Goal: Complete application form

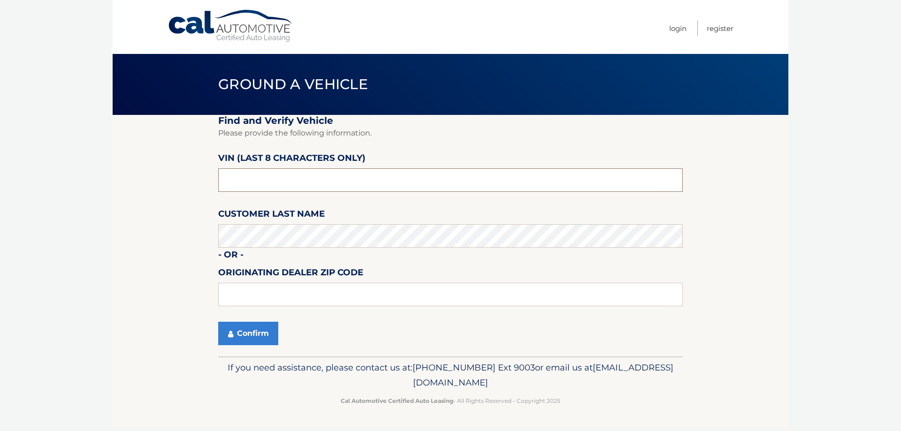
click at [281, 180] on input "text" at bounding box center [450, 180] width 465 height 23
type input "pu383378"
click at [330, 289] on input "text" at bounding box center [450, 294] width 465 height 23
type input "11720"
click at [256, 333] on button "Confirm" at bounding box center [248, 333] width 60 height 23
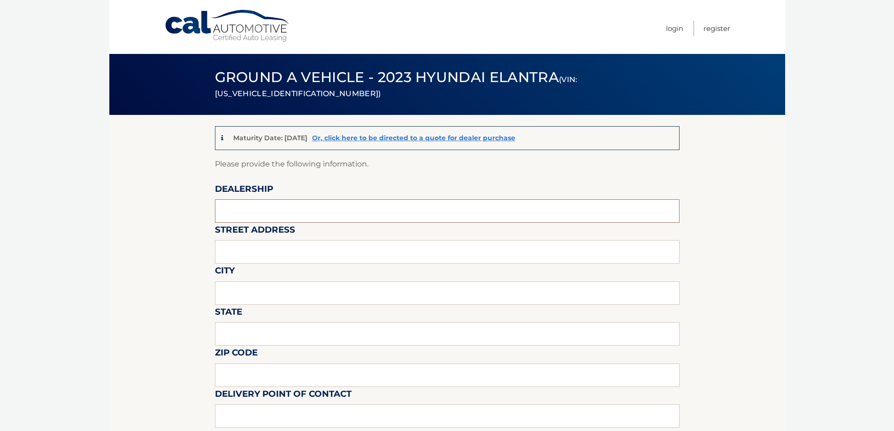
click at [313, 202] on input "text" at bounding box center [447, 211] width 465 height 23
type input "Centereach Hyundai"
click at [259, 256] on input "text" at bounding box center [447, 251] width 465 height 23
type input "[STREET_ADDRESS]"
click at [273, 290] on input "text" at bounding box center [447, 293] width 465 height 23
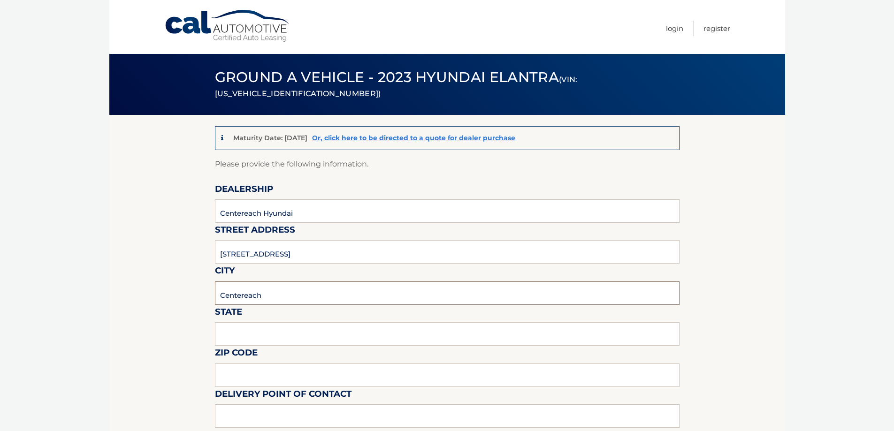
type input "Centereach"
type input "NY"
click at [266, 382] on input "text" at bounding box center [447, 375] width 465 height 23
type input "11779"
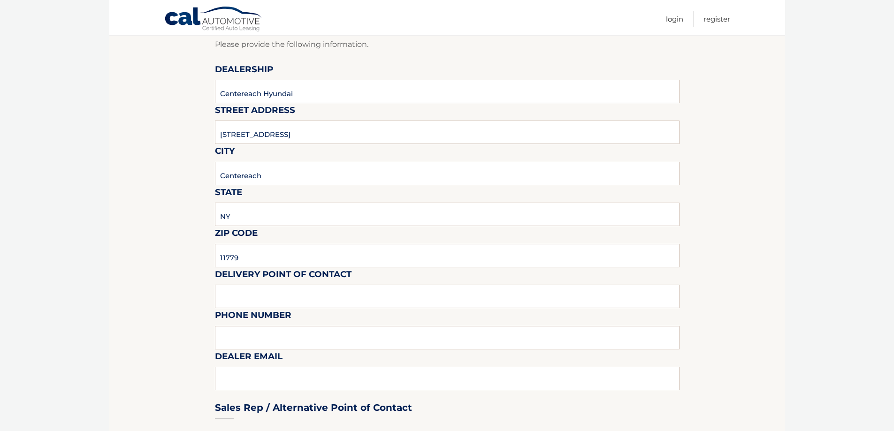
scroll to position [141, 0]
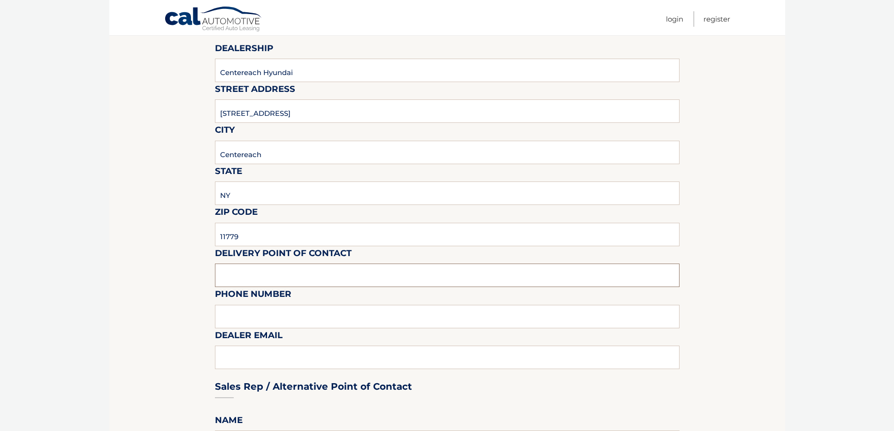
click at [306, 278] on input "text" at bounding box center [447, 275] width 465 height 23
type input "Will"
click at [272, 323] on input "text" at bounding box center [447, 316] width 465 height 23
type input "[PHONE_NUMBER]"
click at [254, 359] on div "Sales Rep / Alternative Point of Contact" at bounding box center [447, 369] width 465 height 66
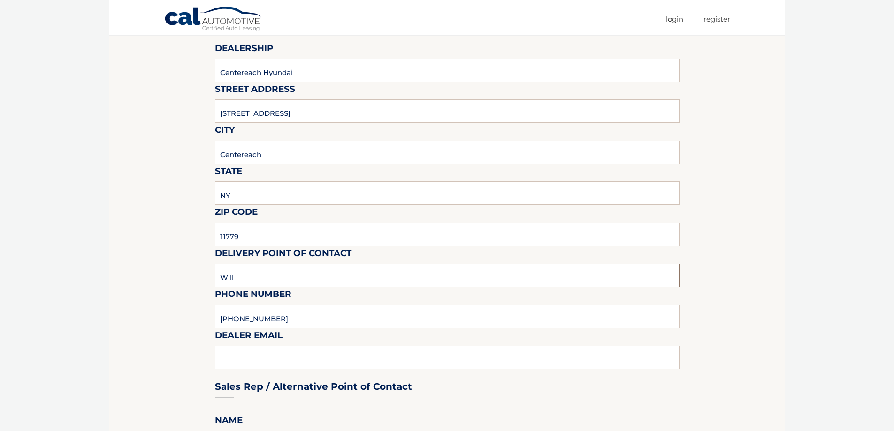
click at [280, 277] on input "Will" at bounding box center [447, 275] width 465 height 23
type input "[PERSON_NAME]"
click at [325, 351] on div "Sales Rep / Alternative Point of Contact" at bounding box center [447, 369] width 465 height 66
click at [317, 359] on div "Sales Rep / Alternative Point of Contact" at bounding box center [447, 369] width 465 height 66
click at [300, 354] on div "Sales Rep / Alternative Point of Contact" at bounding box center [447, 369] width 465 height 66
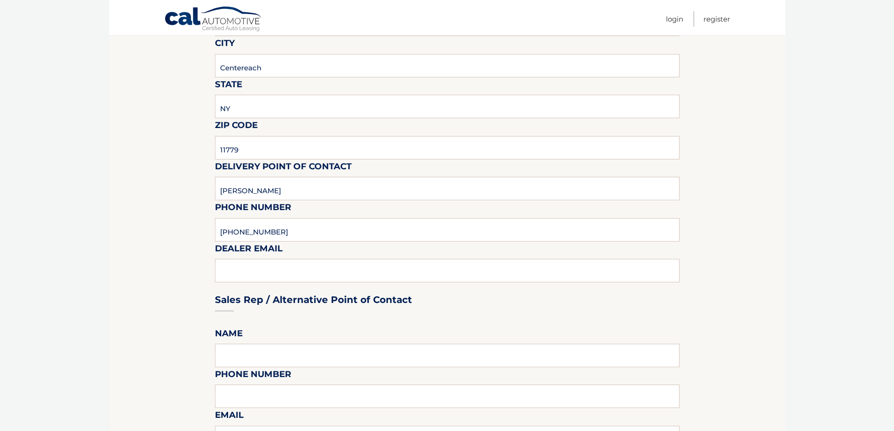
scroll to position [235, 0]
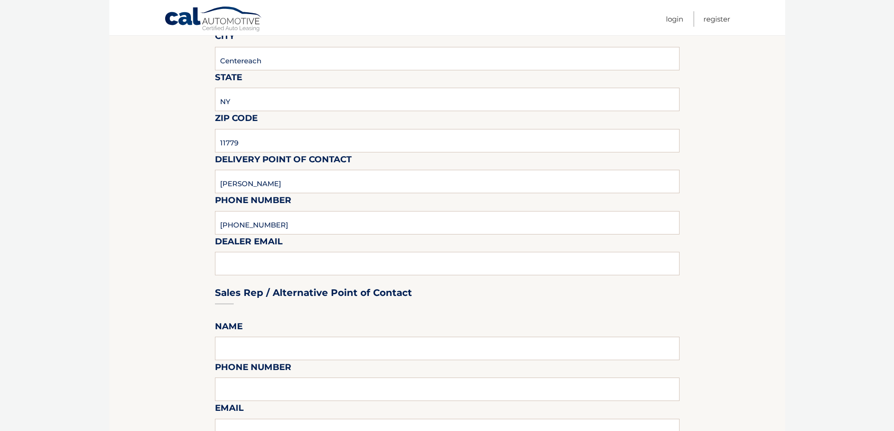
click at [309, 258] on div "Sales Rep / Alternative Point of Contact" at bounding box center [447, 275] width 465 height 66
click at [291, 271] on div "Sales Rep / Alternative Point of Contact" at bounding box center [447, 275] width 465 height 66
click at [295, 258] on div "Sales Rep / Alternative Point of Contact" at bounding box center [447, 275] width 465 height 66
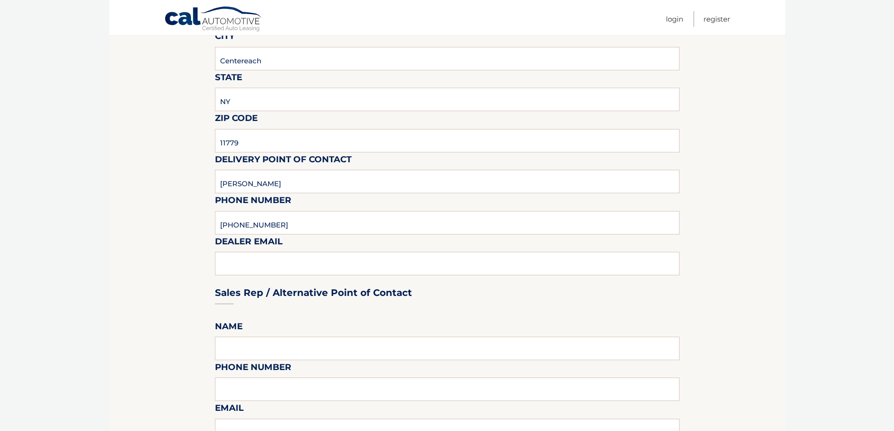
click at [295, 258] on div "Sales Rep / Alternative Point of Contact" at bounding box center [447, 275] width 465 height 66
click at [310, 267] on div "Sales Rep / Alternative Point of Contact" at bounding box center [447, 275] width 465 height 66
click at [311, 266] on div "Sales Rep / Alternative Point of Contact" at bounding box center [447, 275] width 465 height 66
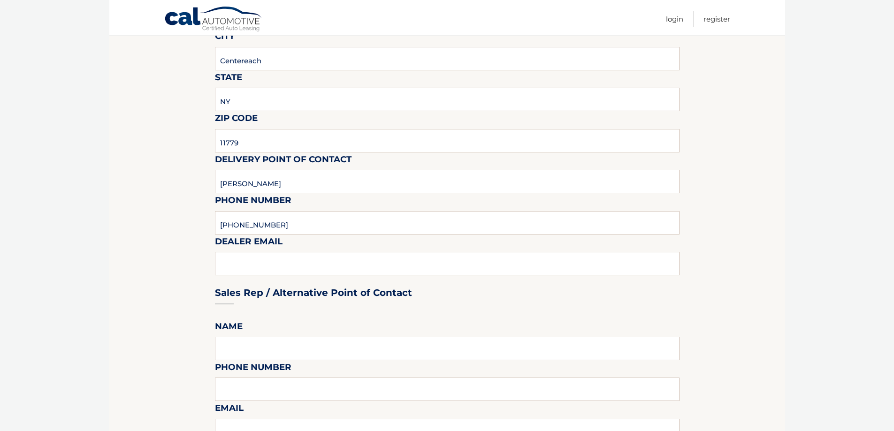
click at [534, 271] on div "Sales Rep / Alternative Point of Contact" at bounding box center [447, 275] width 465 height 66
click at [532, 270] on div "Sales Rep / Alternative Point of Contact" at bounding box center [447, 275] width 465 height 66
click at [530, 268] on div "Sales Rep / Alternative Point of Contact" at bounding box center [447, 275] width 465 height 66
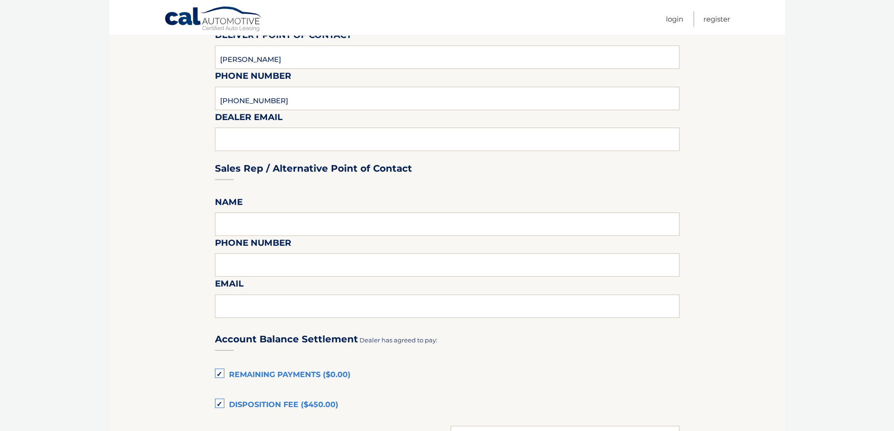
scroll to position [376, 0]
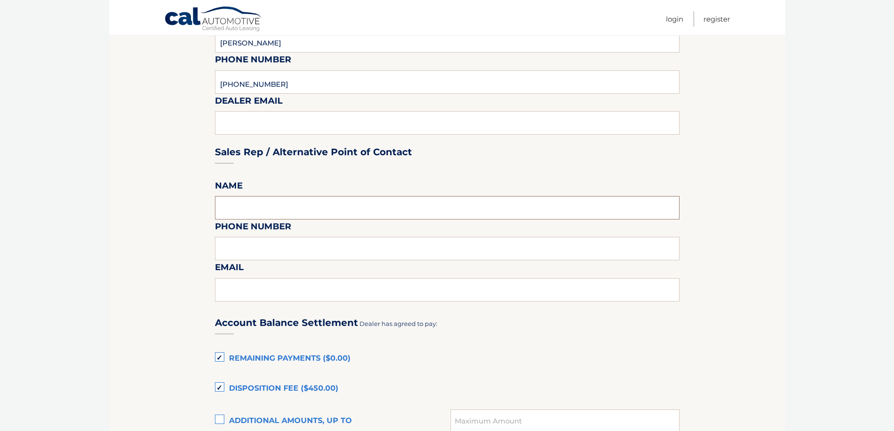
click at [359, 215] on input "text" at bounding box center [447, 207] width 465 height 23
type input "[PERSON_NAME]"
click at [330, 253] on input "text" at bounding box center [447, 248] width 465 height 23
type input "[PHONE_NUMBER]"
click at [280, 293] on input "text" at bounding box center [447, 289] width 465 height 23
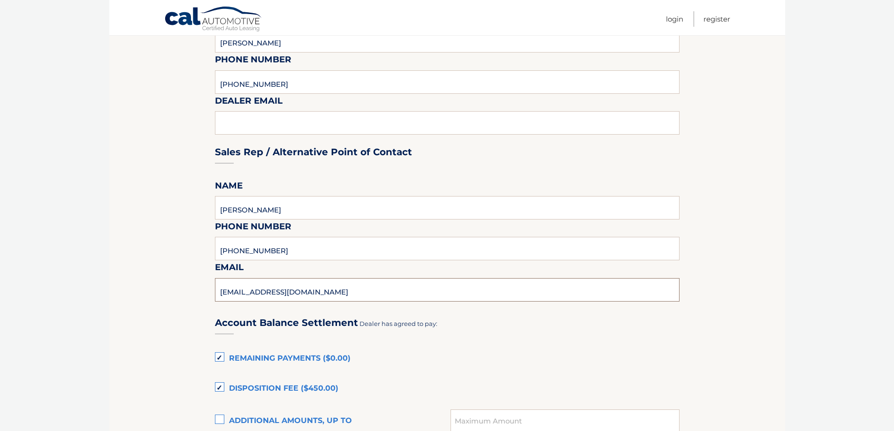
type input "[EMAIL_ADDRESS][DOMAIN_NAME]"
click at [593, 332] on div "Account Balance Settlement Dealer has agreed to pay:" at bounding box center [447, 322] width 465 height 33
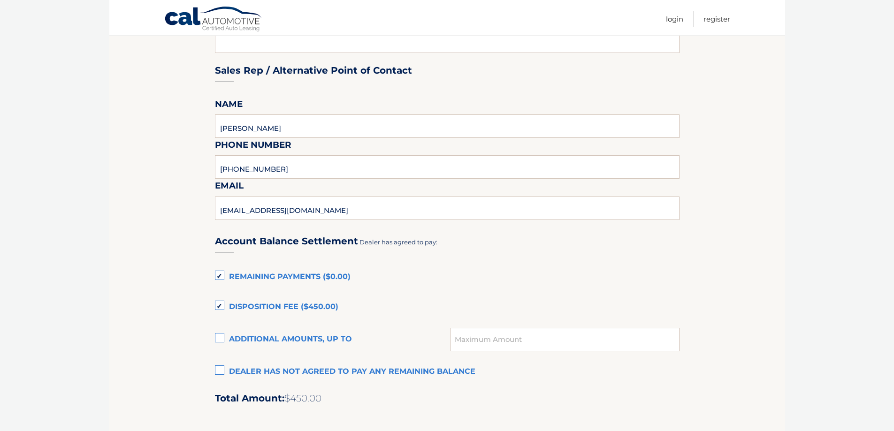
scroll to position [470, 0]
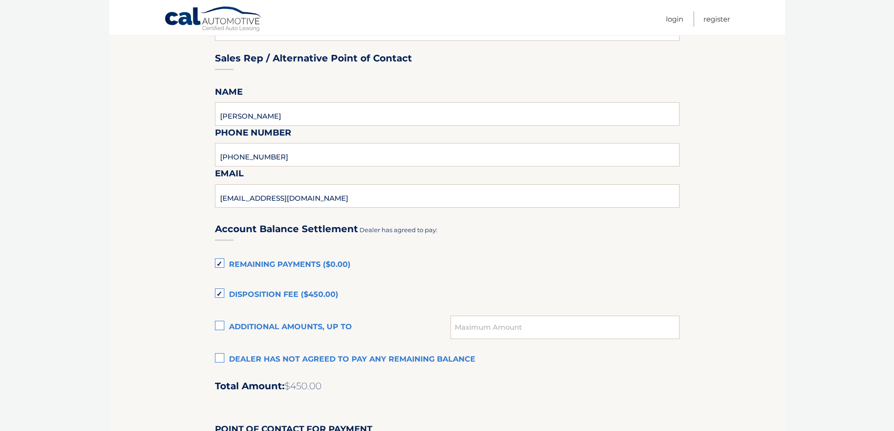
click at [224, 296] on label "Disposition Fee ($450.00)" at bounding box center [447, 295] width 465 height 19
click at [0, 0] on input "Disposition Fee ($450.00)" at bounding box center [0, 0] width 0 height 0
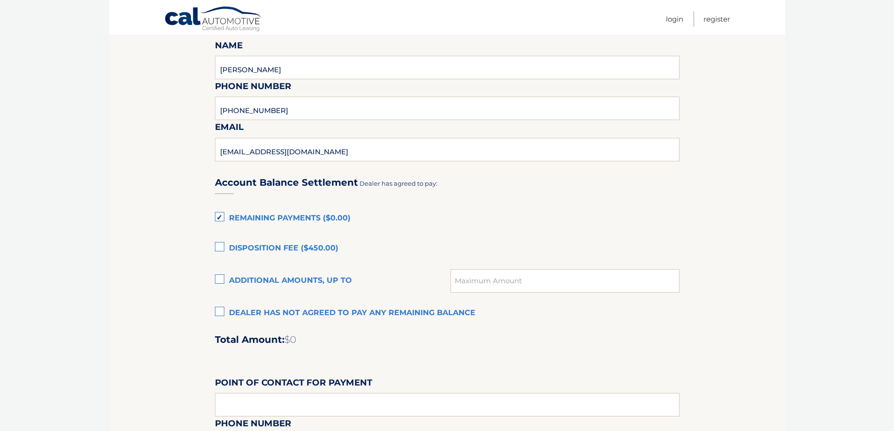
scroll to position [516, 0]
click at [219, 217] on label "Remaining Payments ($0.00)" at bounding box center [447, 218] width 465 height 19
click at [0, 0] on input "Remaining Payments ($0.00)" at bounding box center [0, 0] width 0 height 0
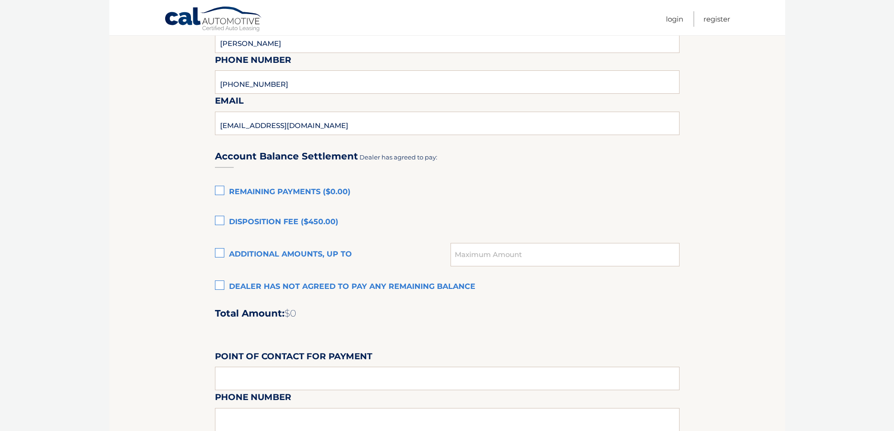
scroll to position [563, 0]
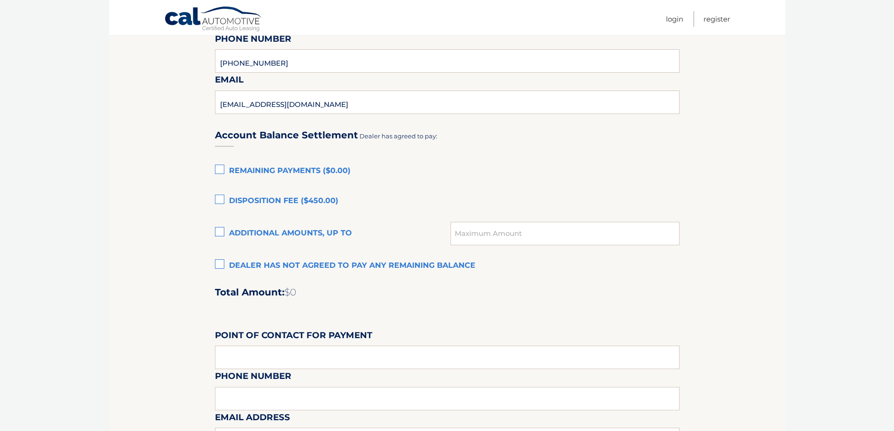
click at [220, 266] on label "Dealer has not agreed to pay any remaining balance" at bounding box center [447, 266] width 465 height 19
click at [0, 0] on input "Dealer has not agreed to pay any remaining balance" at bounding box center [0, 0] width 0 height 0
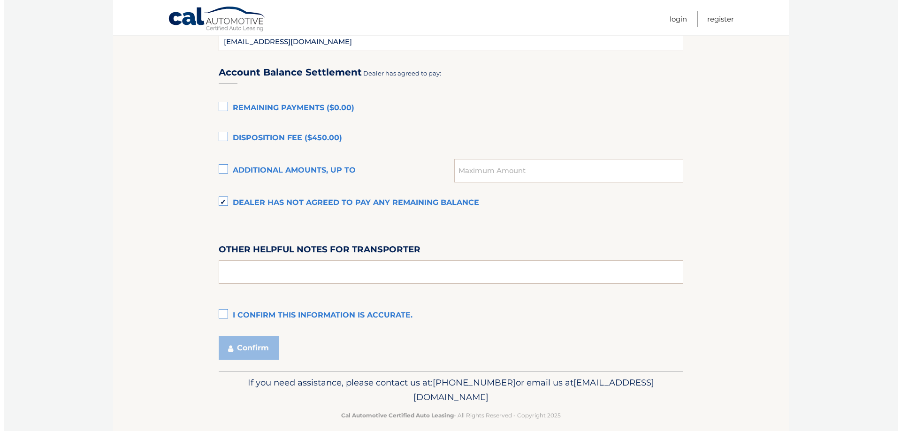
scroll to position [638, 0]
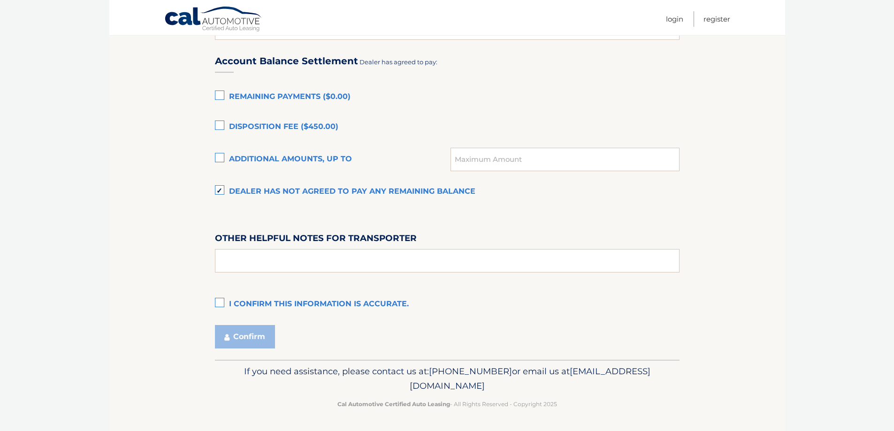
click at [217, 303] on label "I confirm this information is accurate." at bounding box center [447, 304] width 465 height 19
click at [0, 0] on input "I confirm this information is accurate." at bounding box center [0, 0] width 0 height 0
click at [248, 337] on button "Confirm" at bounding box center [245, 336] width 60 height 23
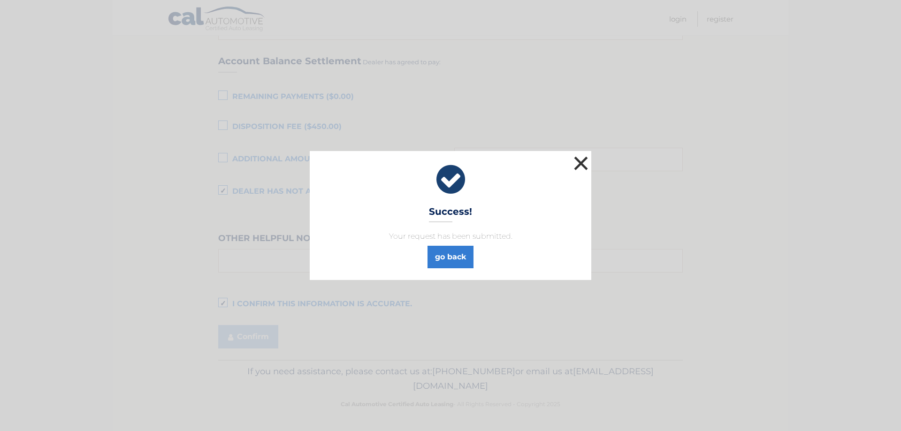
click at [584, 163] on button "×" at bounding box center [581, 163] width 19 height 19
